Goal: Task Accomplishment & Management: Use online tool/utility

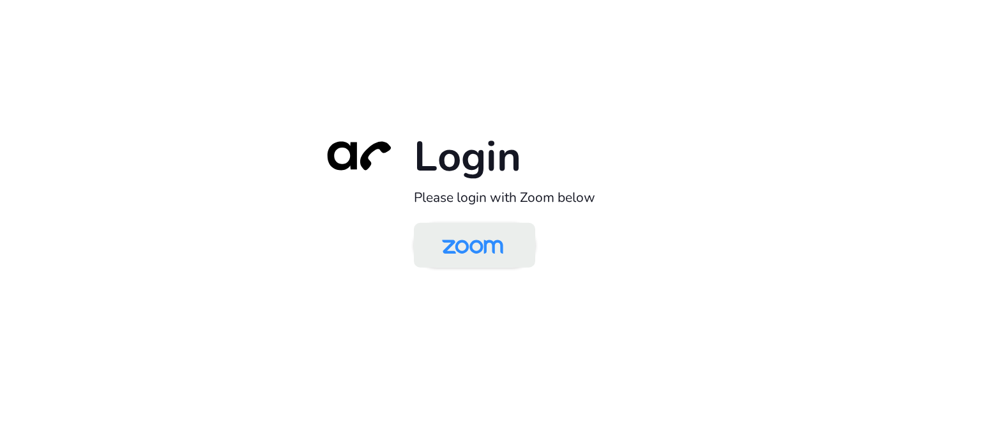
click at [459, 250] on img at bounding box center [472, 245] width 88 height 41
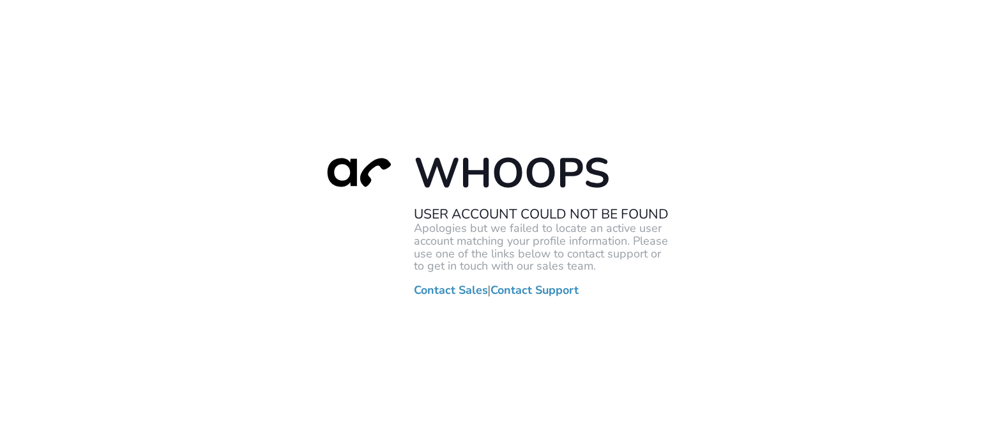
click at [805, 181] on div "Whoops User Account Could Not Be Found Apologies but we failed to locate an act…" at bounding box center [490, 222] width 981 height 444
drag, startPoint x: 753, startPoint y: 163, endPoint x: 572, endPoint y: 142, distance: 182.5
click at [753, 163] on div "Whoops User Account Could Not Be Found Apologies but we failed to locate an act…" at bounding box center [490, 222] width 981 height 444
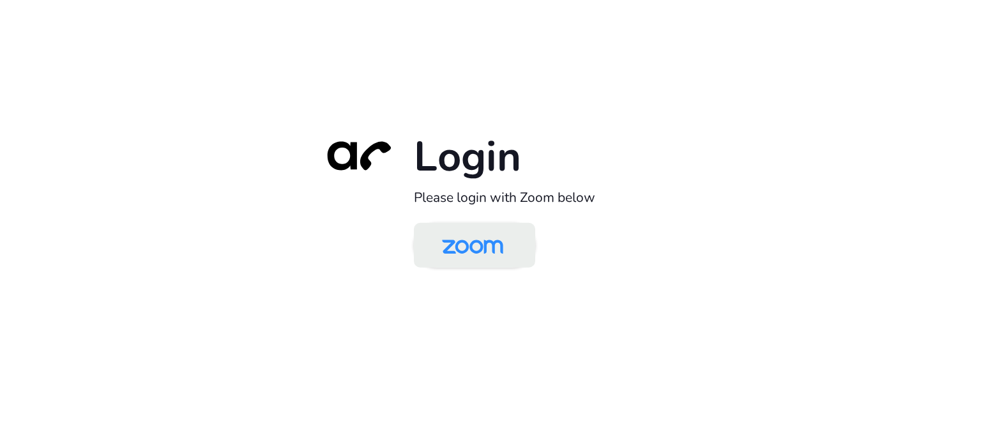
click at [509, 237] on img at bounding box center [472, 245] width 88 height 41
click at [435, 243] on img at bounding box center [472, 245] width 88 height 41
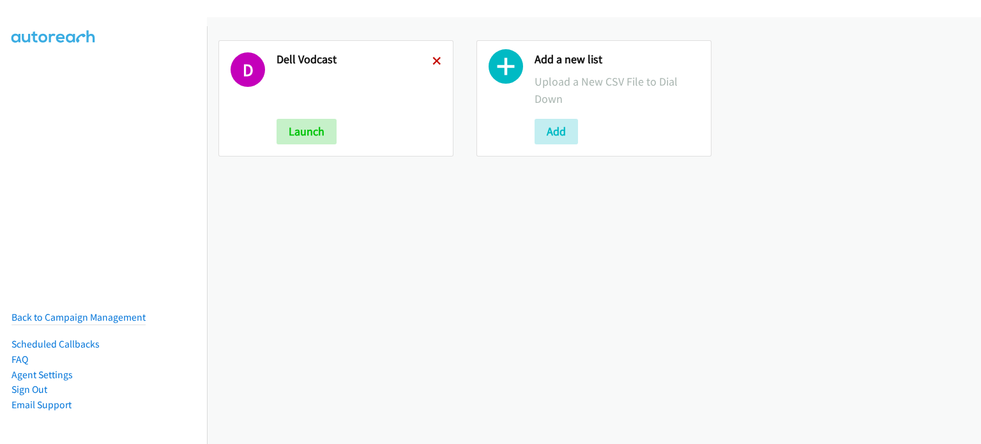
click at [433, 63] on icon at bounding box center [436, 61] width 9 height 9
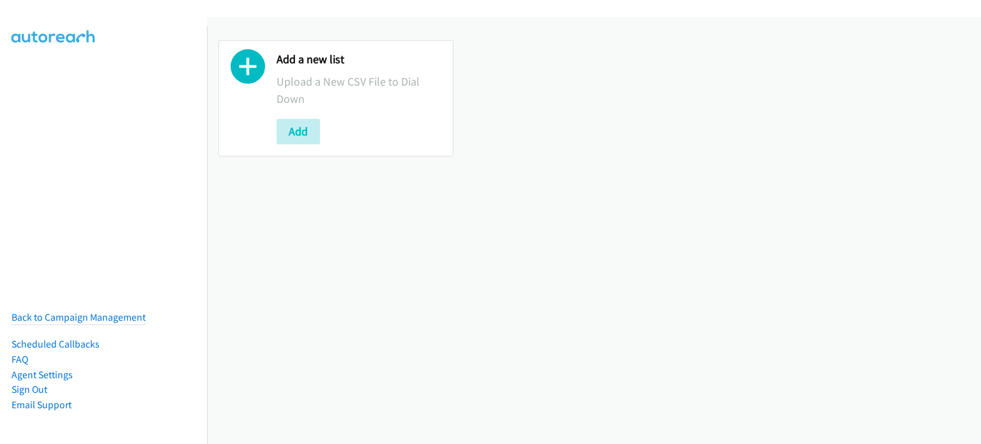
click at [276, 116] on div "Add a new list Upload a New CSV File to Dial Down Add" at bounding box center [335, 98] width 235 height 116
click at [285, 127] on button "Add" at bounding box center [297, 132] width 43 height 26
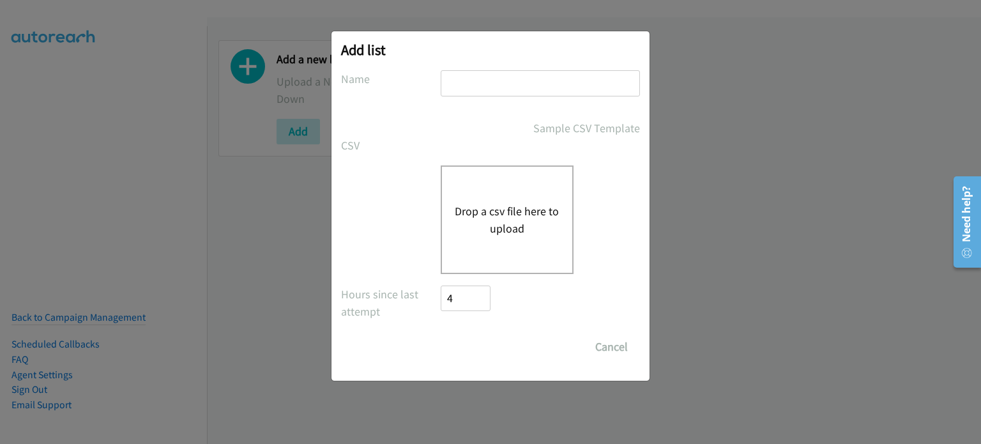
click at [504, 72] on input "text" at bounding box center [539, 83] width 199 height 26
type input "FUJITSU CLOUD"
click at [498, 239] on div "Drop a csv file here to upload" at bounding box center [506, 219] width 133 height 109
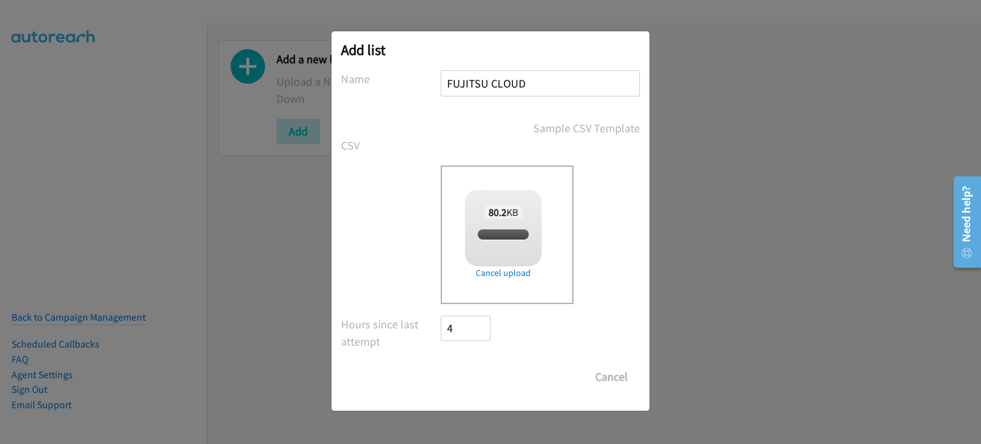
checkbox input "true"
click at [445, 372] on input "Save List" at bounding box center [473, 377] width 67 height 26
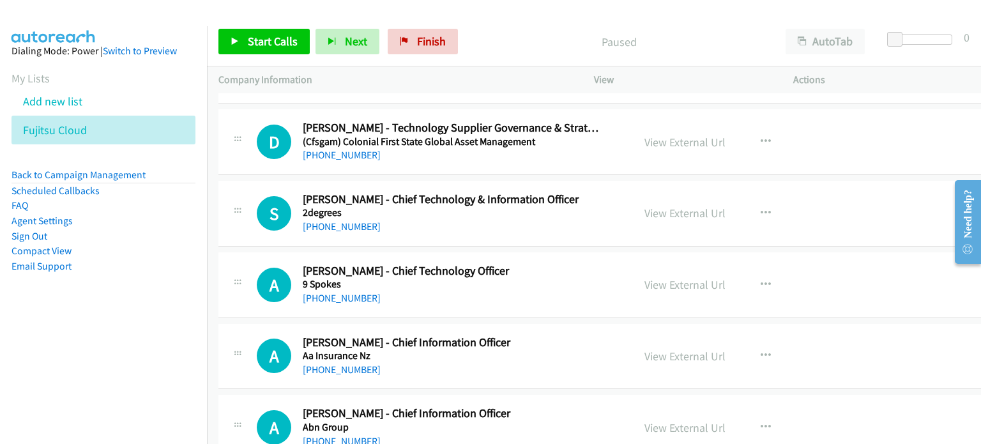
scroll to position [192, 0]
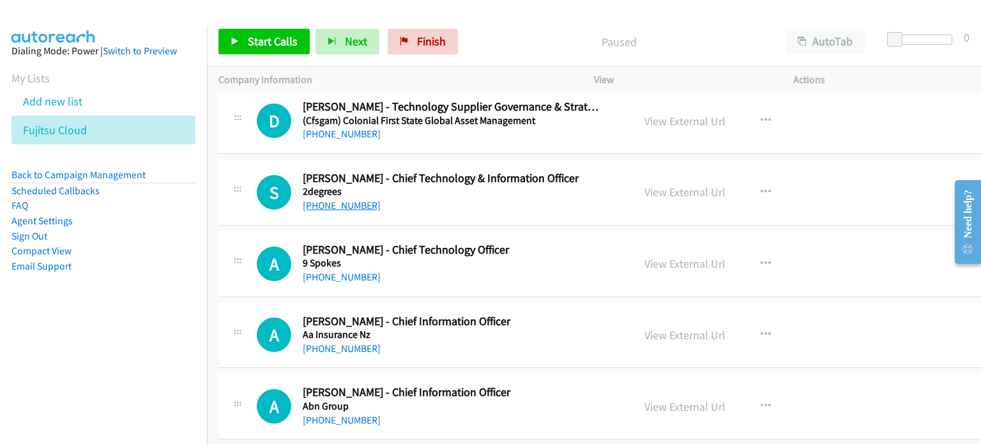
click at [348, 204] on link "[PHONE_NUMBER]" at bounding box center [342, 205] width 78 height 12
click at [787, 209] on div "View External Url View External Url Schedule/Manage Callback Start Calls Here R…" at bounding box center [742, 192] width 219 height 42
click at [679, 192] on link "View External Url" at bounding box center [684, 191] width 81 height 15
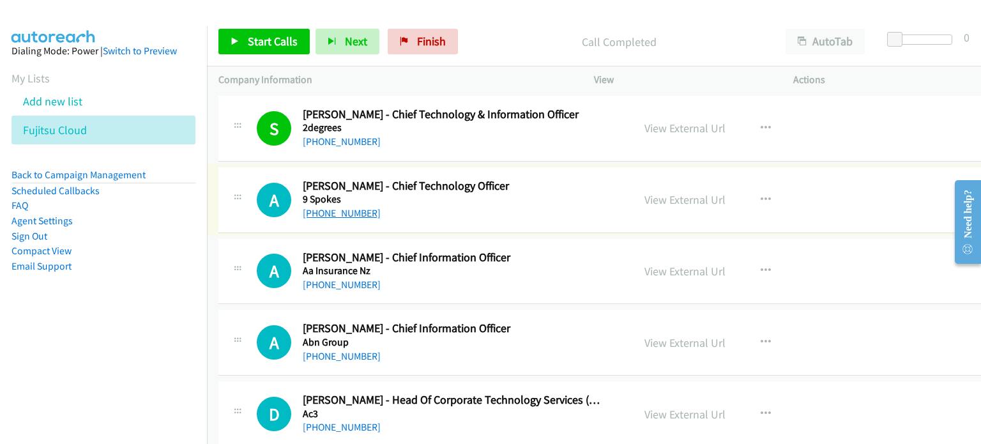
click at [332, 207] on link "[PHONE_NUMBER]" at bounding box center [342, 213] width 78 height 12
click at [797, 204] on div "View External Url View External Url Schedule/Manage Callback Start Calls Here R…" at bounding box center [742, 200] width 219 height 42
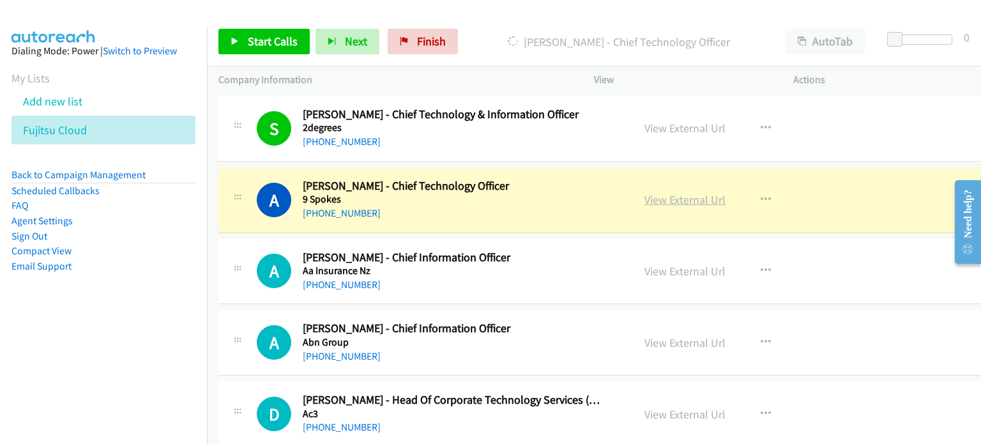
click at [670, 200] on link "View External Url" at bounding box center [684, 199] width 81 height 15
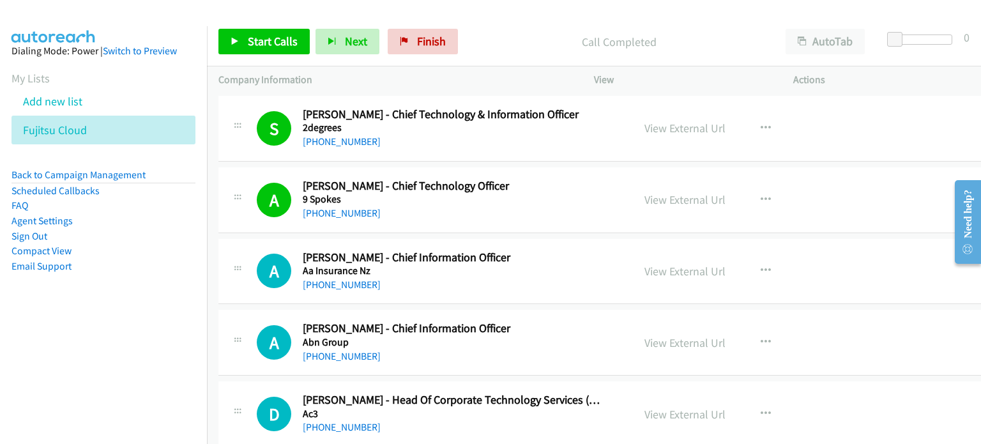
scroll to position [319, 0]
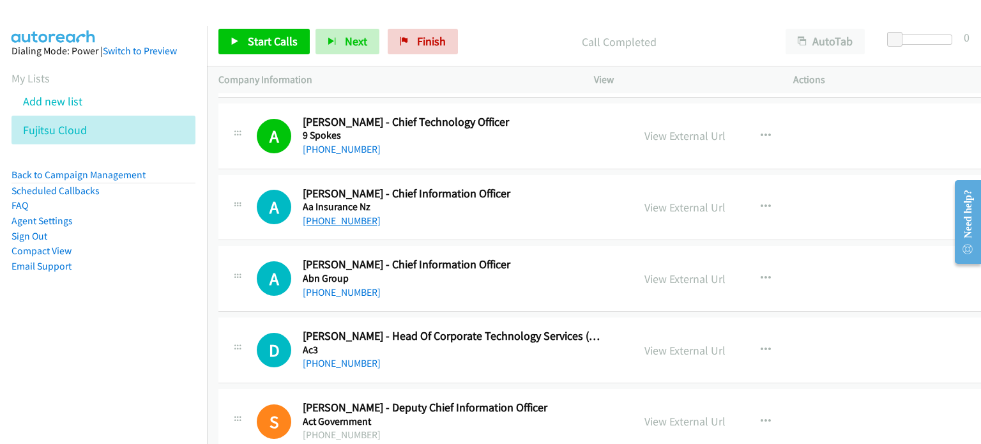
click at [361, 223] on link "[PHONE_NUMBER]" at bounding box center [342, 220] width 78 height 12
click at [857, 217] on div "A Callback Scheduled [PERSON_NAME] - Chief Information Officer Aa Insurance Nz …" at bounding box center [609, 208] width 783 height 66
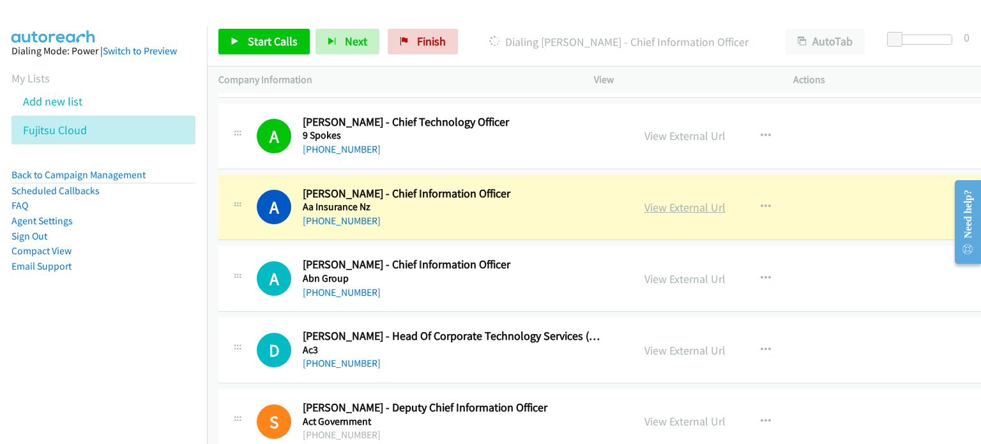
click at [672, 209] on link "View External Url" at bounding box center [684, 207] width 81 height 15
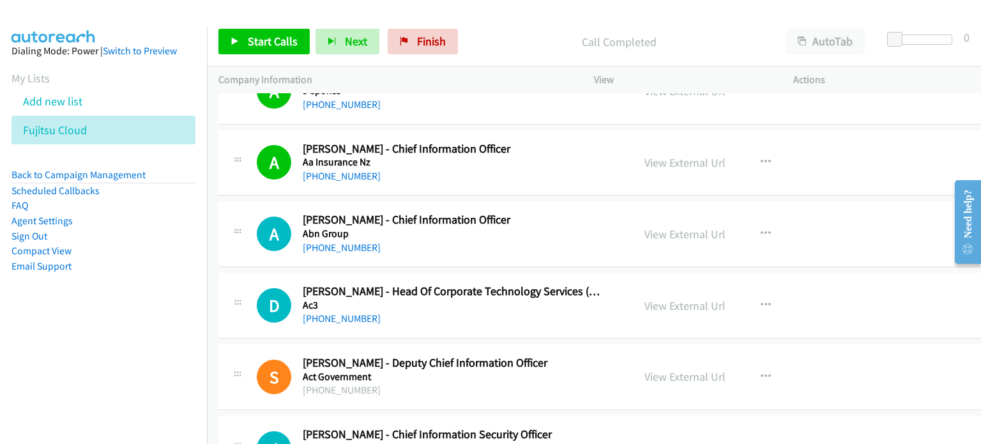
scroll to position [383, 0]
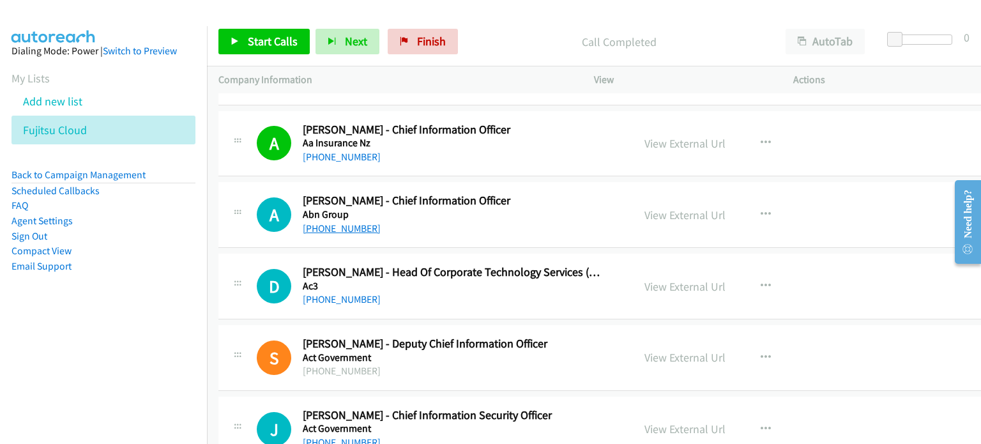
click at [360, 227] on link "[PHONE_NUMBER]" at bounding box center [342, 228] width 78 height 12
drag, startPoint x: 850, startPoint y: 228, endPoint x: 695, endPoint y: 216, distance: 156.2
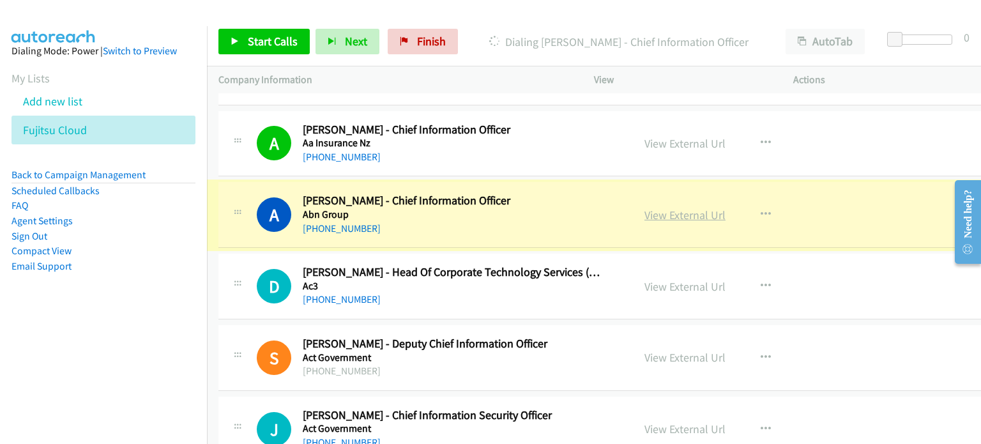
click at [689, 216] on link "View External Url" at bounding box center [684, 214] width 81 height 15
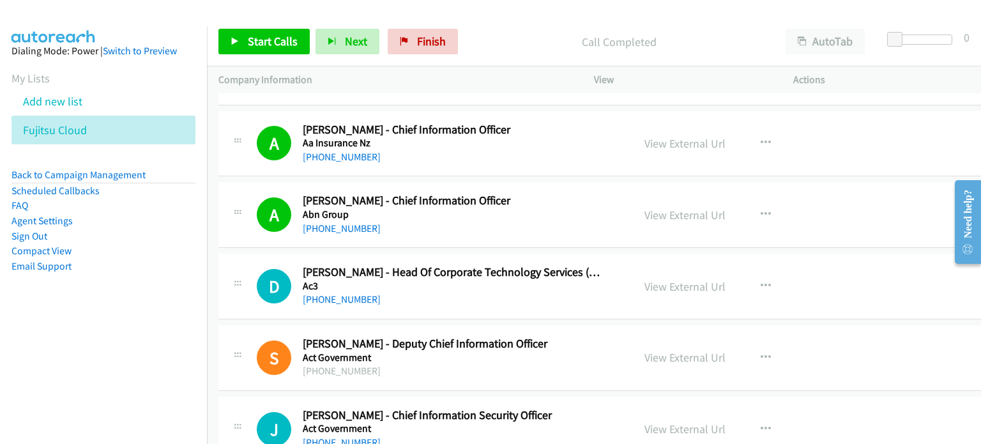
scroll to position [447, 0]
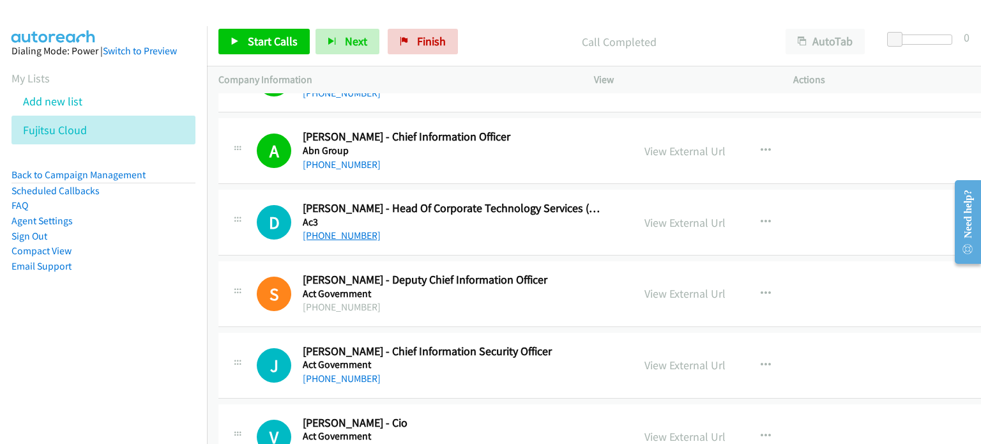
click at [333, 239] on link "[PHONE_NUMBER]" at bounding box center [342, 235] width 78 height 12
click at [696, 222] on link "View External Url" at bounding box center [684, 222] width 81 height 15
